Goal: Information Seeking & Learning: Learn about a topic

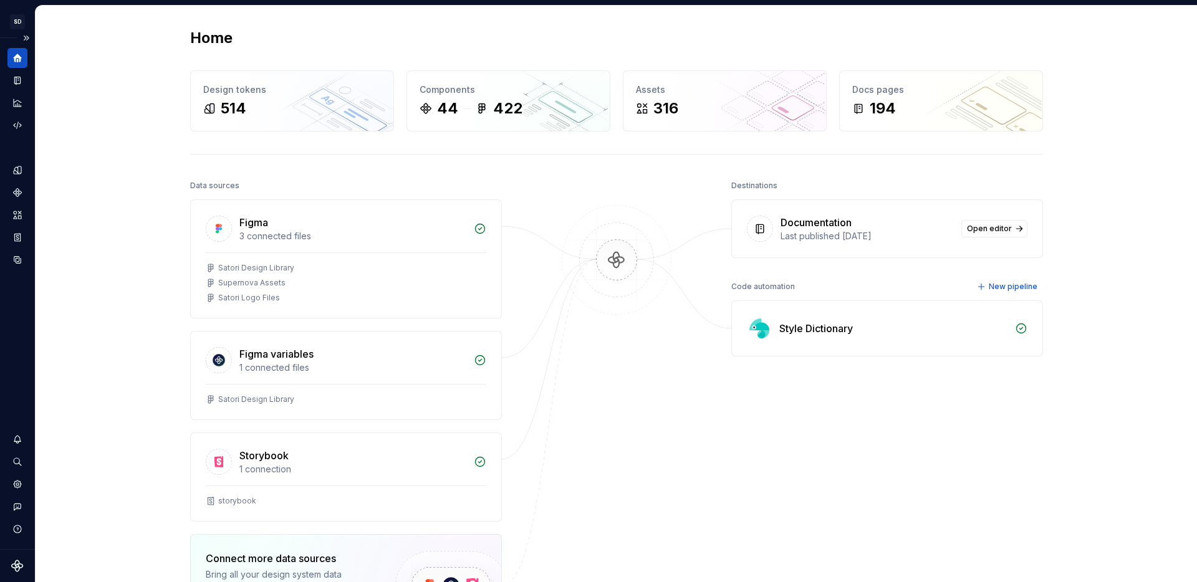
click at [23, 36] on button "Expand sidebar" at bounding box center [25, 37] width 17 height 17
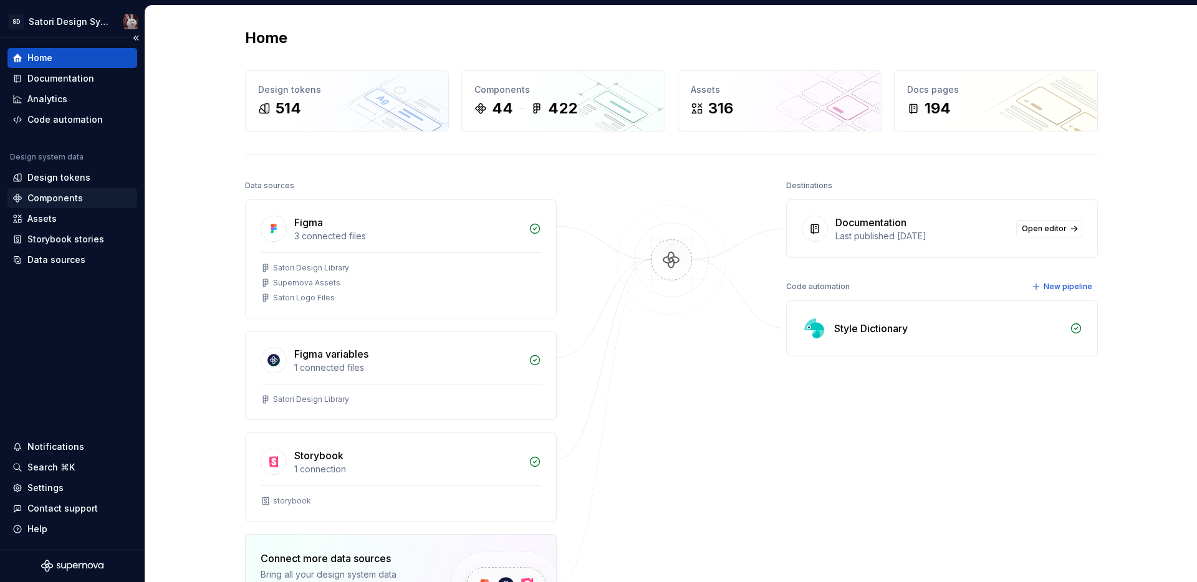
click at [70, 202] on div "Components" at bounding box center [54, 198] width 55 height 12
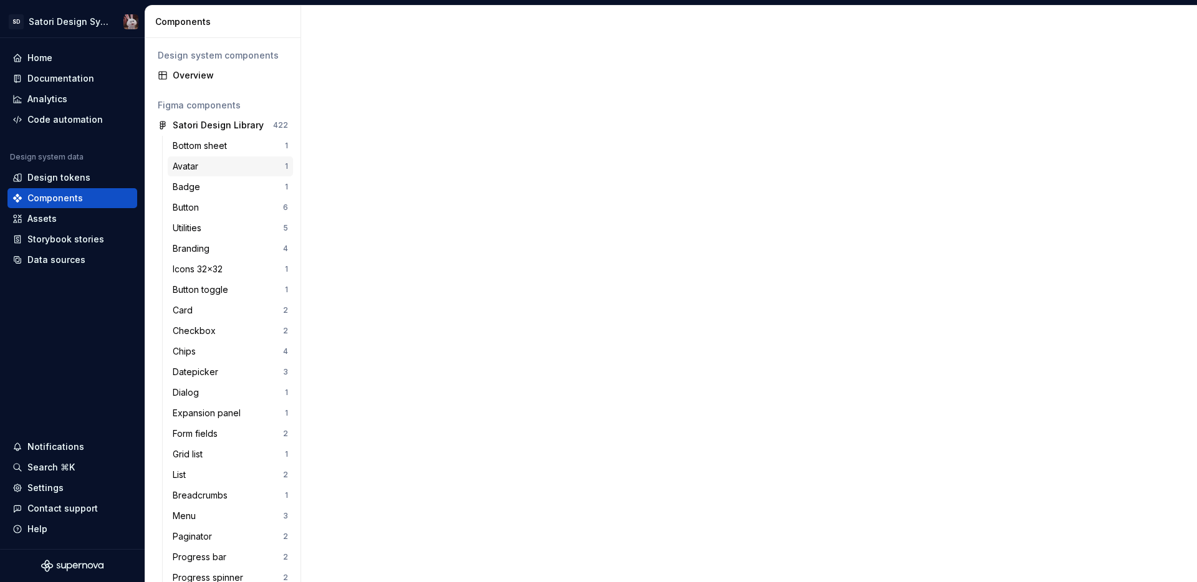
click at [195, 165] on div "Avatar" at bounding box center [188, 166] width 31 height 12
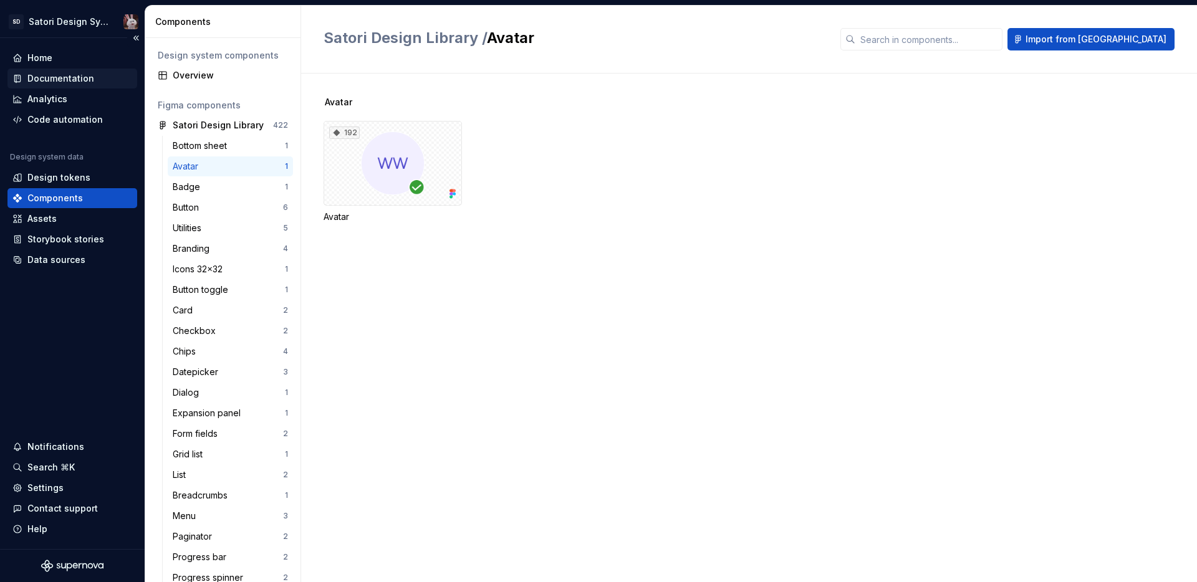
click at [71, 80] on div "Documentation" at bounding box center [60, 78] width 67 height 12
click at [49, 78] on div "Documentation" at bounding box center [60, 78] width 67 height 12
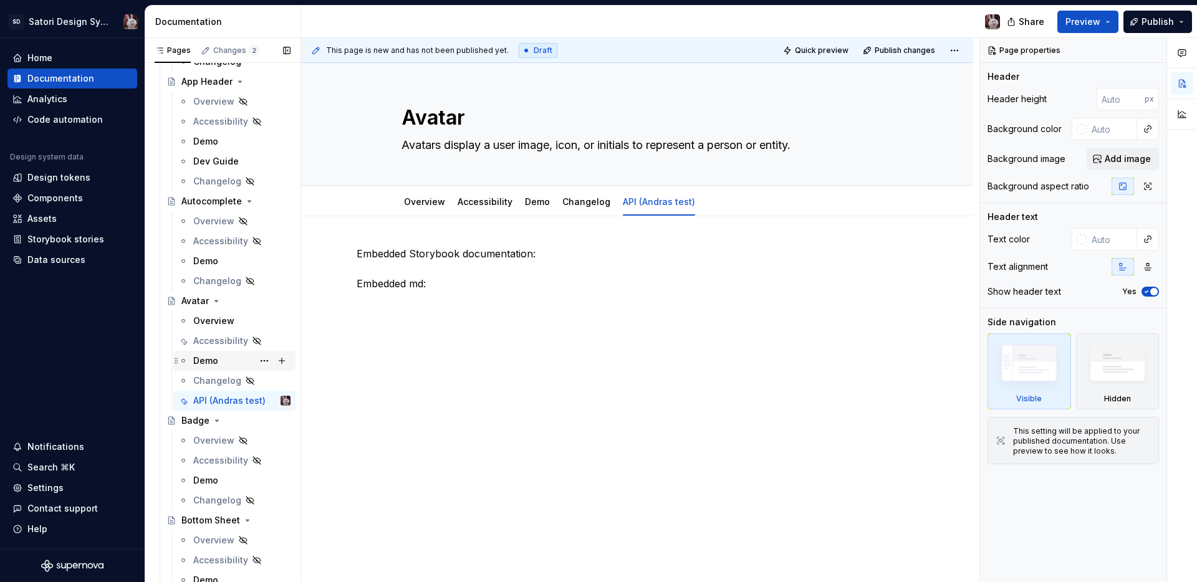
scroll to position [259, 0]
click at [224, 398] on div "API (Andras test)" at bounding box center [223, 399] width 60 height 12
click at [1090, 24] on span "Preview" at bounding box center [1083, 22] width 35 height 12
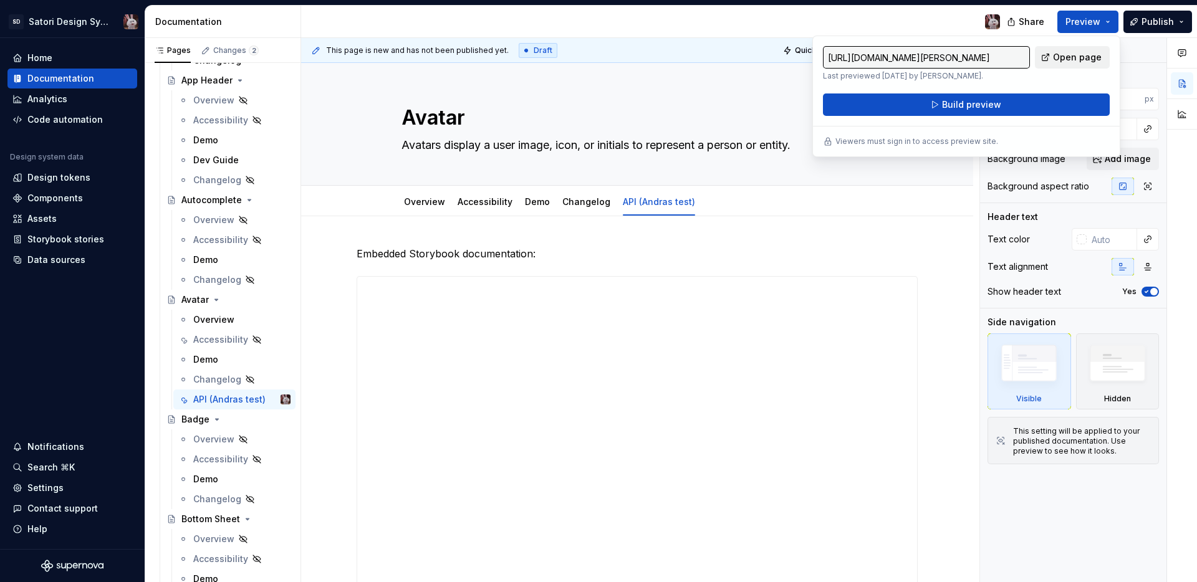
click at [1073, 54] on span "Open page" at bounding box center [1077, 57] width 49 height 12
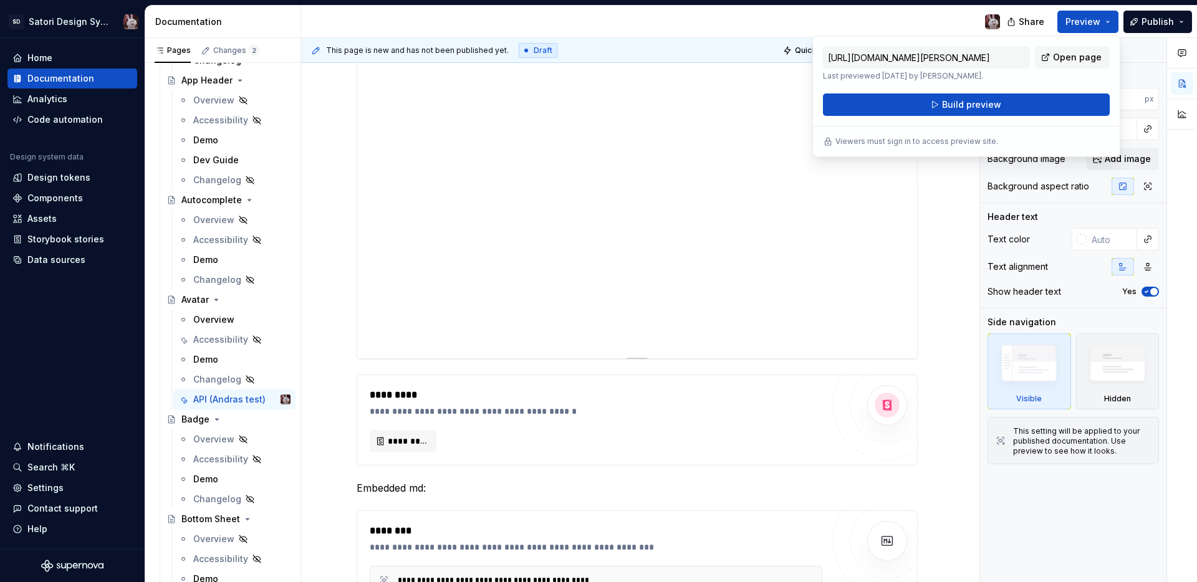
scroll to position [0, 0]
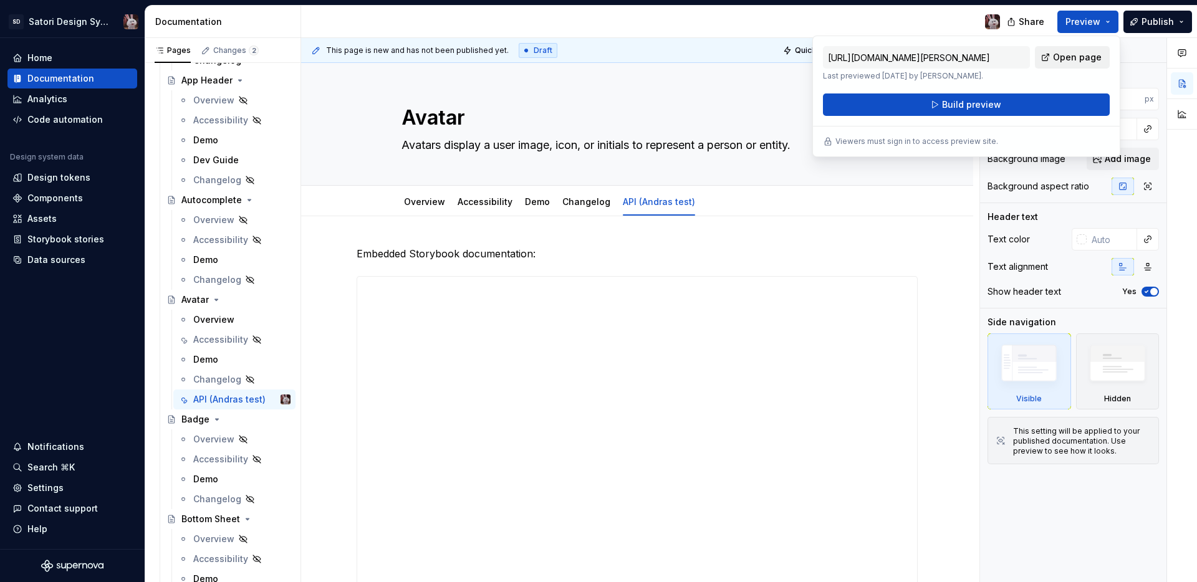
click at [1070, 57] on span "Open page" at bounding box center [1077, 57] width 49 height 12
click at [1002, 100] on button "Build preview" at bounding box center [966, 105] width 287 height 22
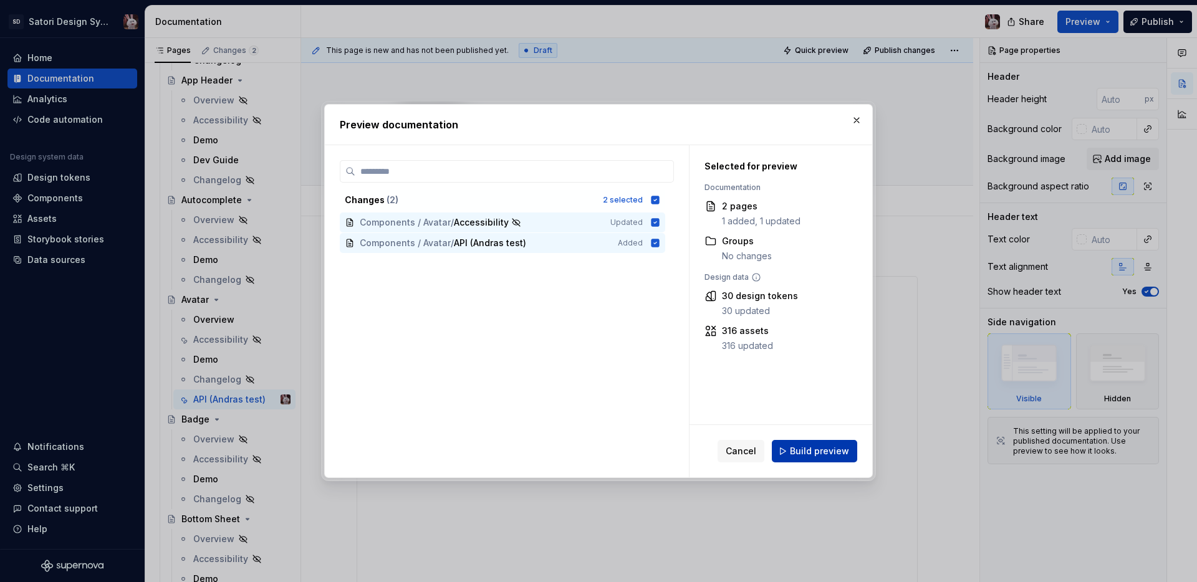
click at [821, 450] on span "Build preview" at bounding box center [819, 451] width 59 height 12
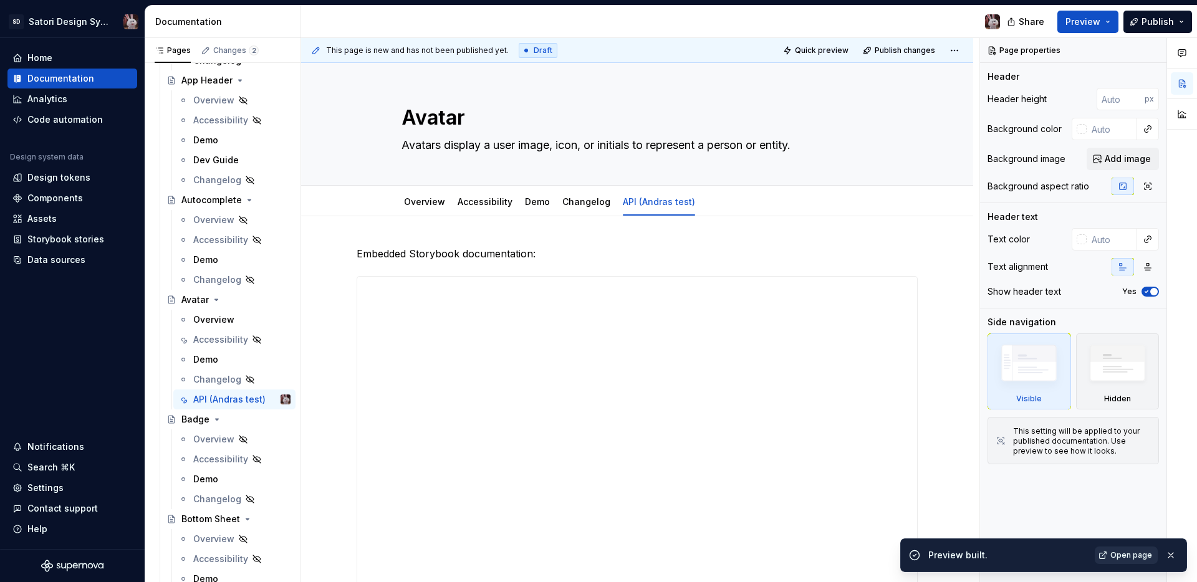
click at [1126, 553] on span "Open page" at bounding box center [1132, 556] width 42 height 10
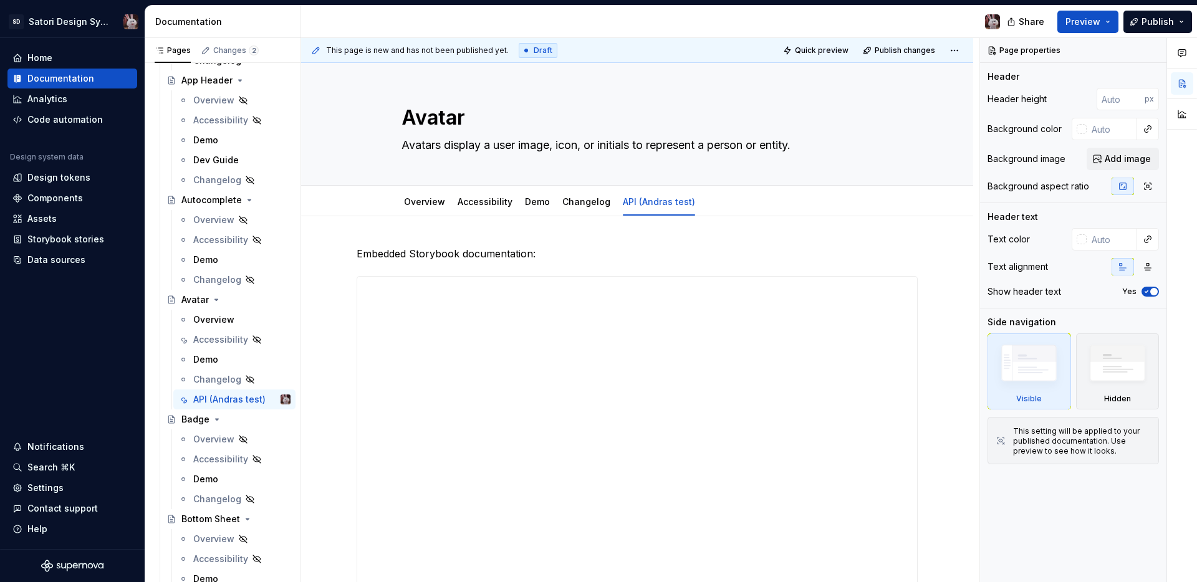
type textarea "*"
